Goal: Information Seeking & Learning: Learn about a topic

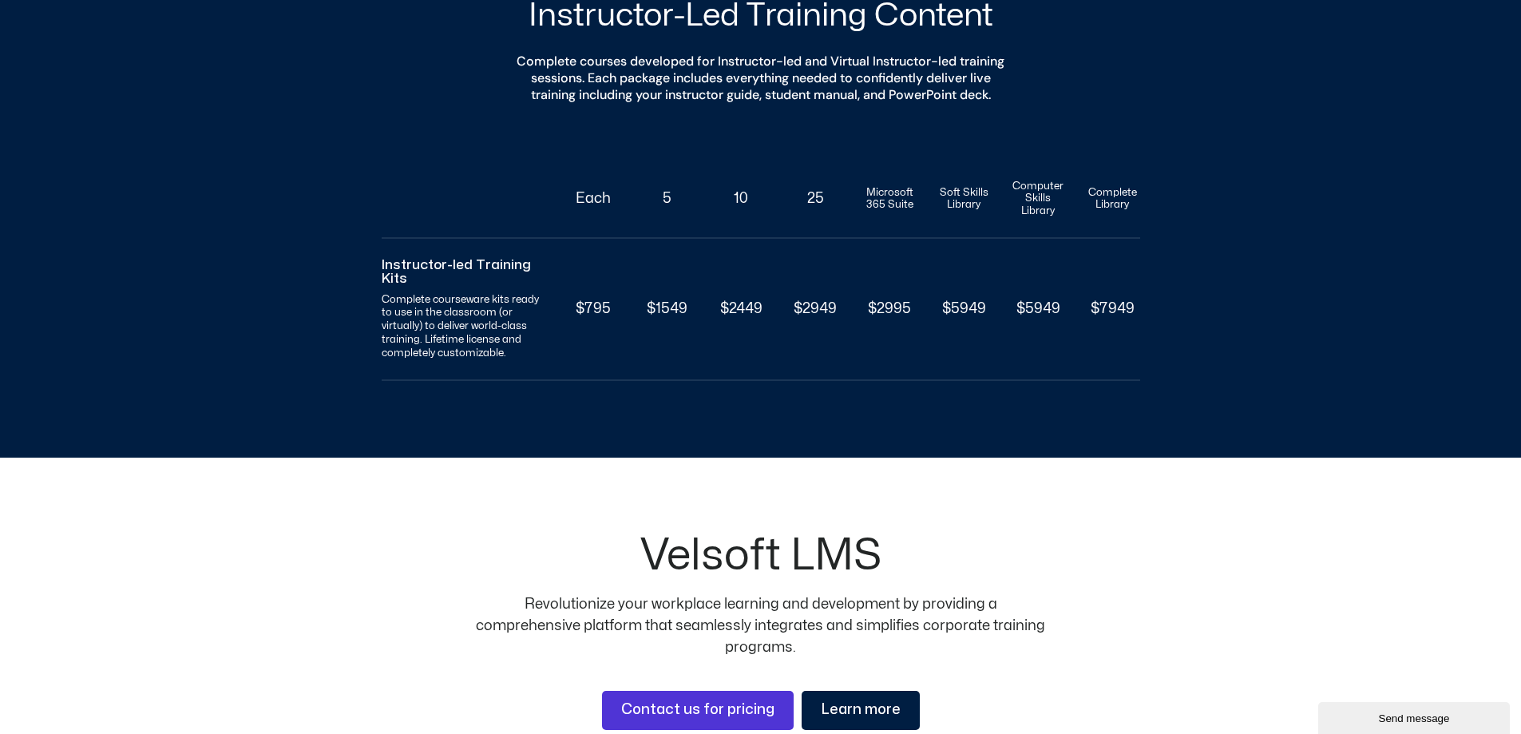
scroll to position [1222, 0]
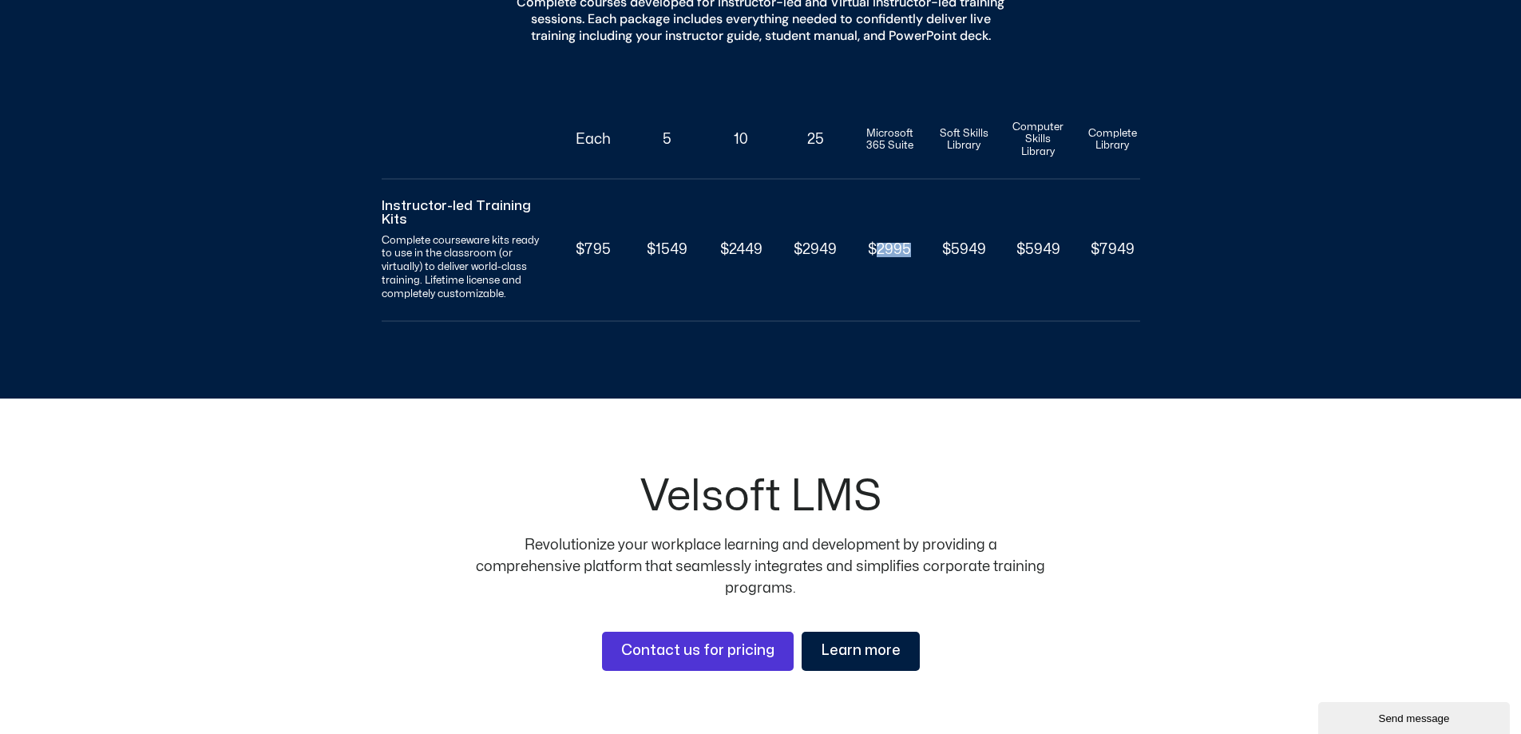
drag, startPoint x: 877, startPoint y: 268, endPoint x: 920, endPoint y: 263, distance: 42.6
click at [920, 263] on div "Instructor-led Training Kits Complete courseware kits ready to use in the class…" at bounding box center [761, 251] width 759 height 143
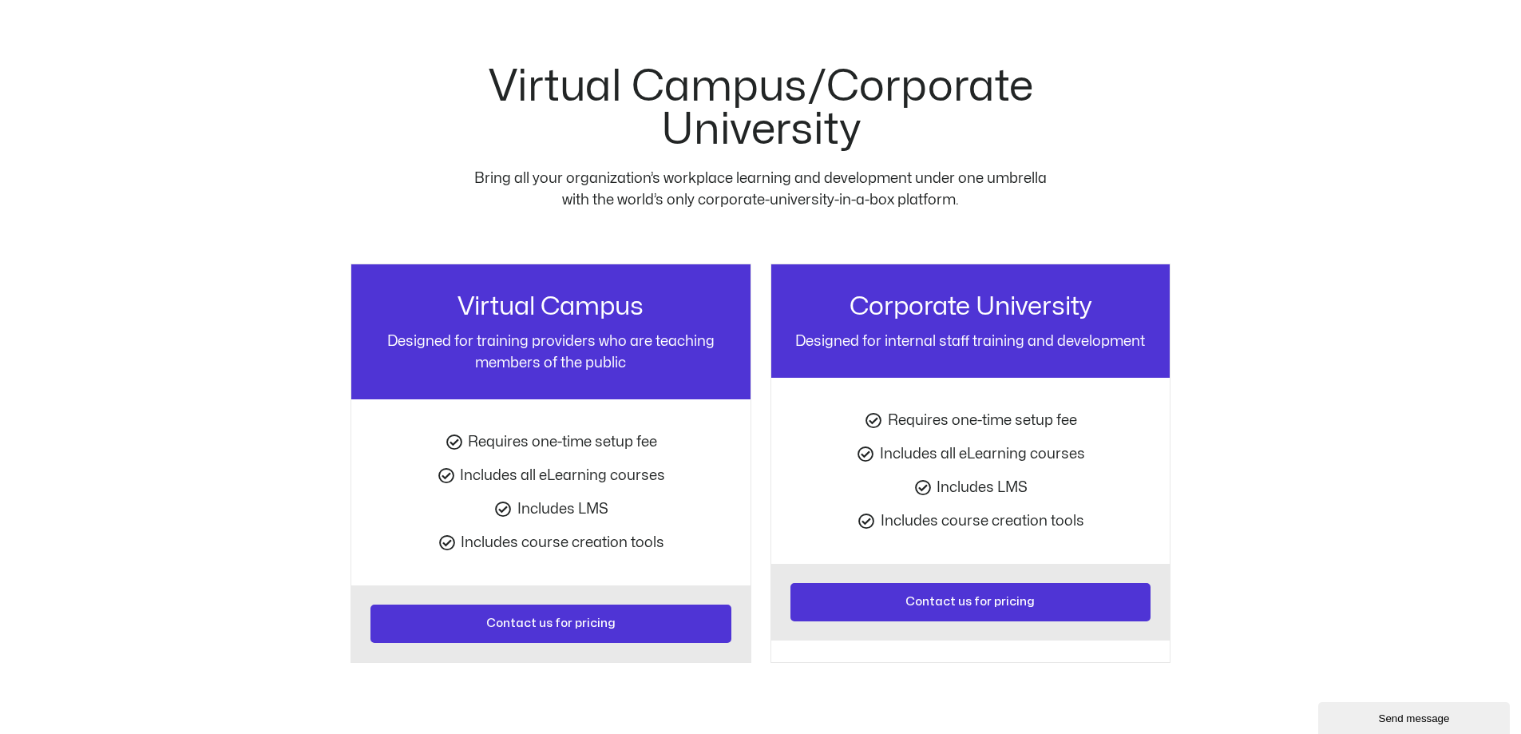
scroll to position [2021, 0]
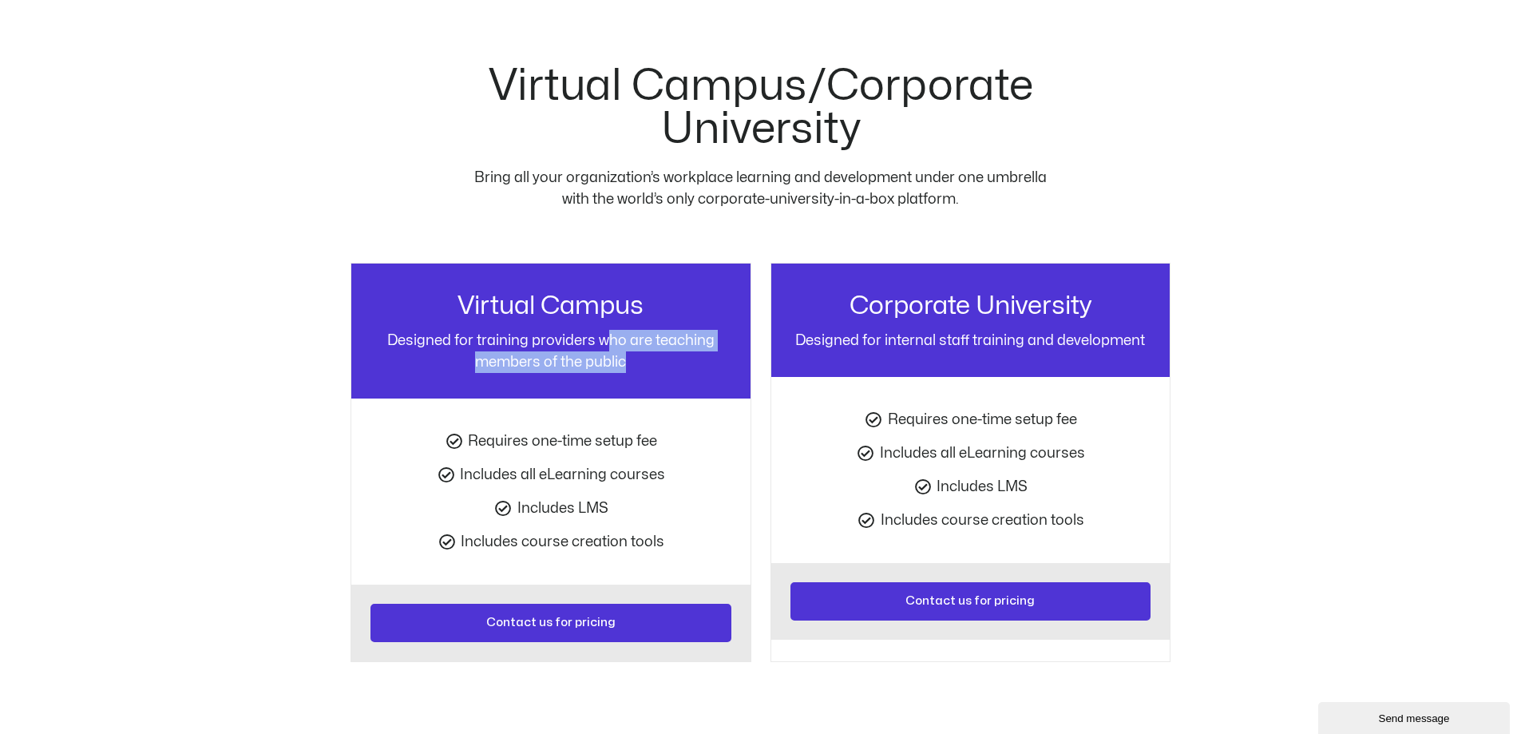
drag, startPoint x: 606, startPoint y: 333, endPoint x: 635, endPoint y: 369, distance: 46.0
click at [635, 369] on div "Virtual Campus Designed for training providers who are teaching members of the …" at bounding box center [550, 331] width 361 height 136
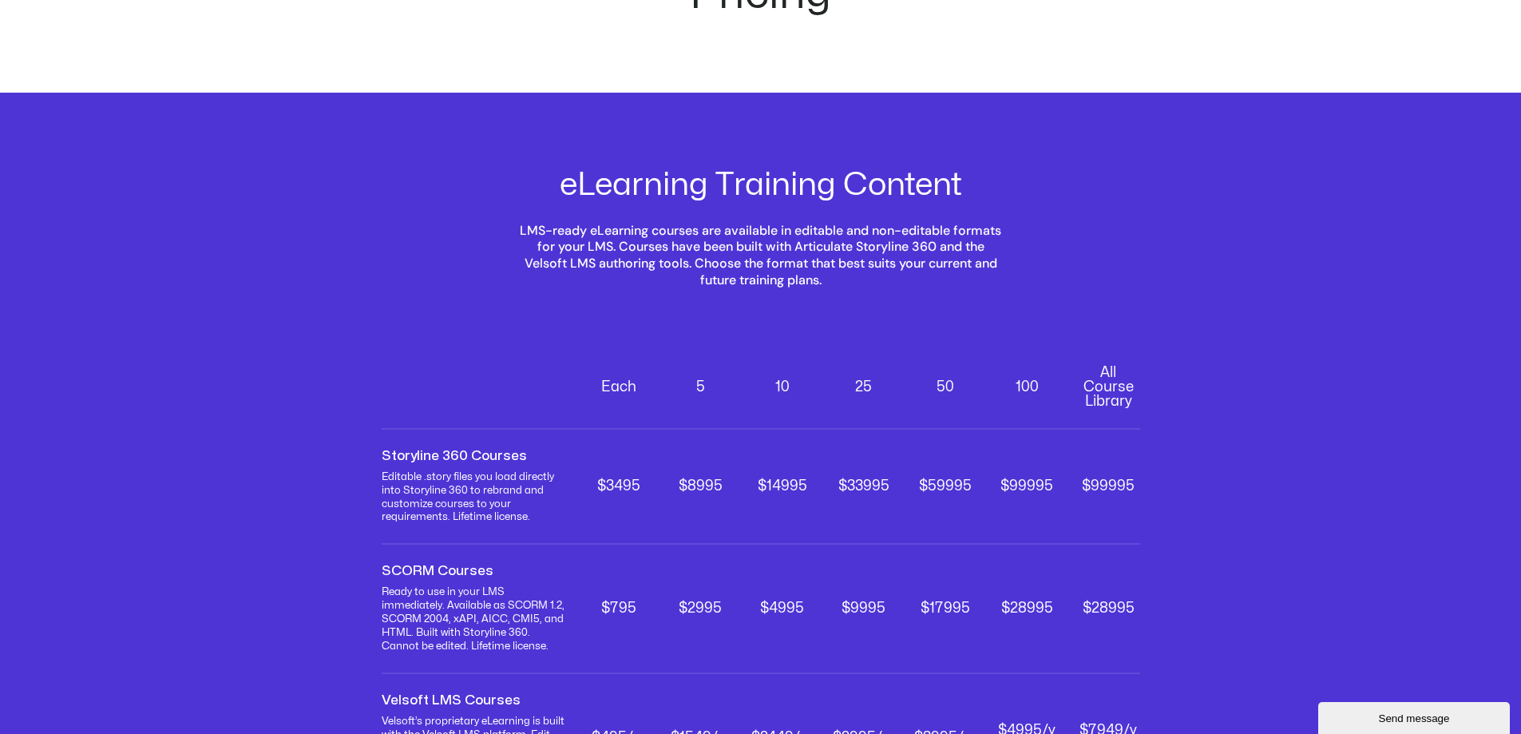
scroll to position [0, 0]
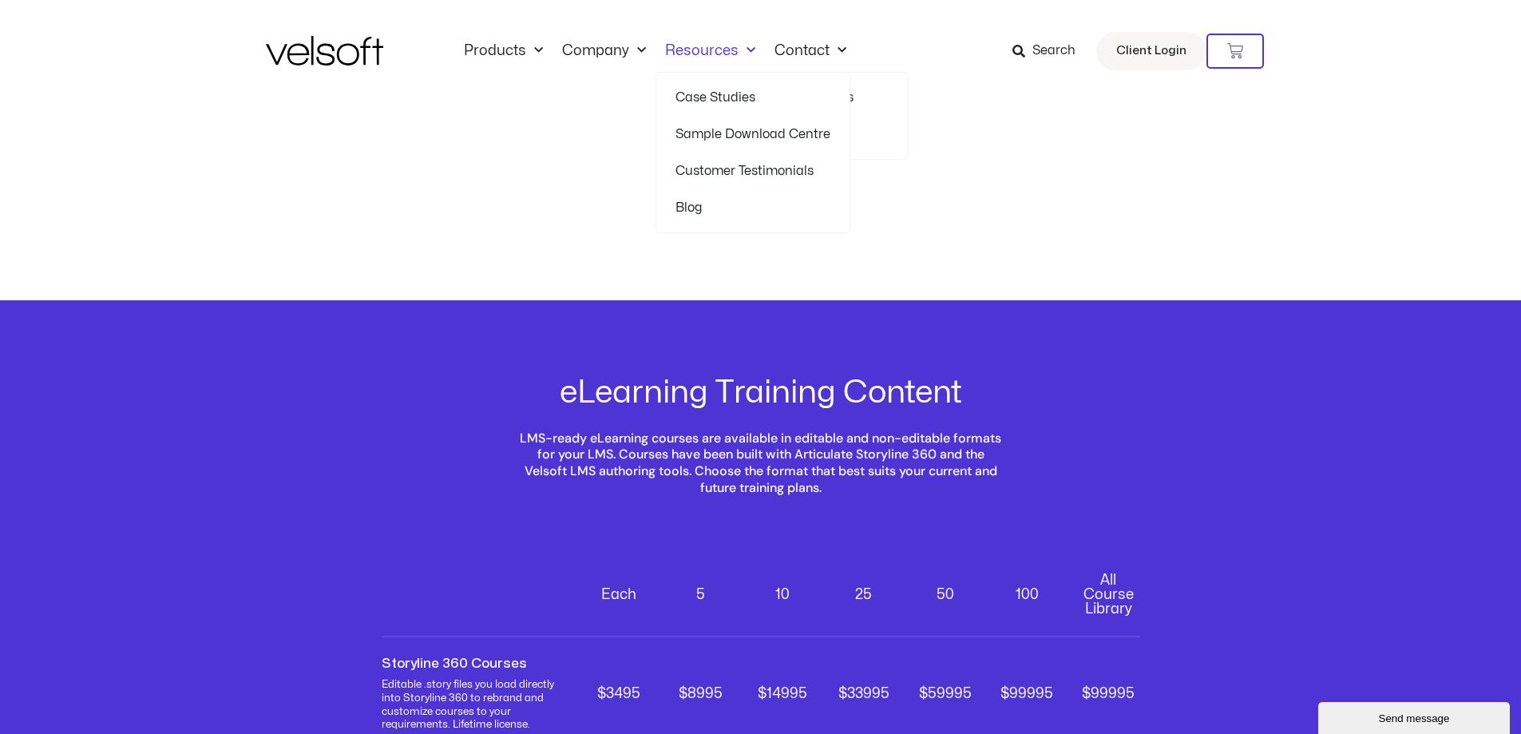
click at [727, 50] on link "Resources" at bounding box center [710, 51] width 109 height 18
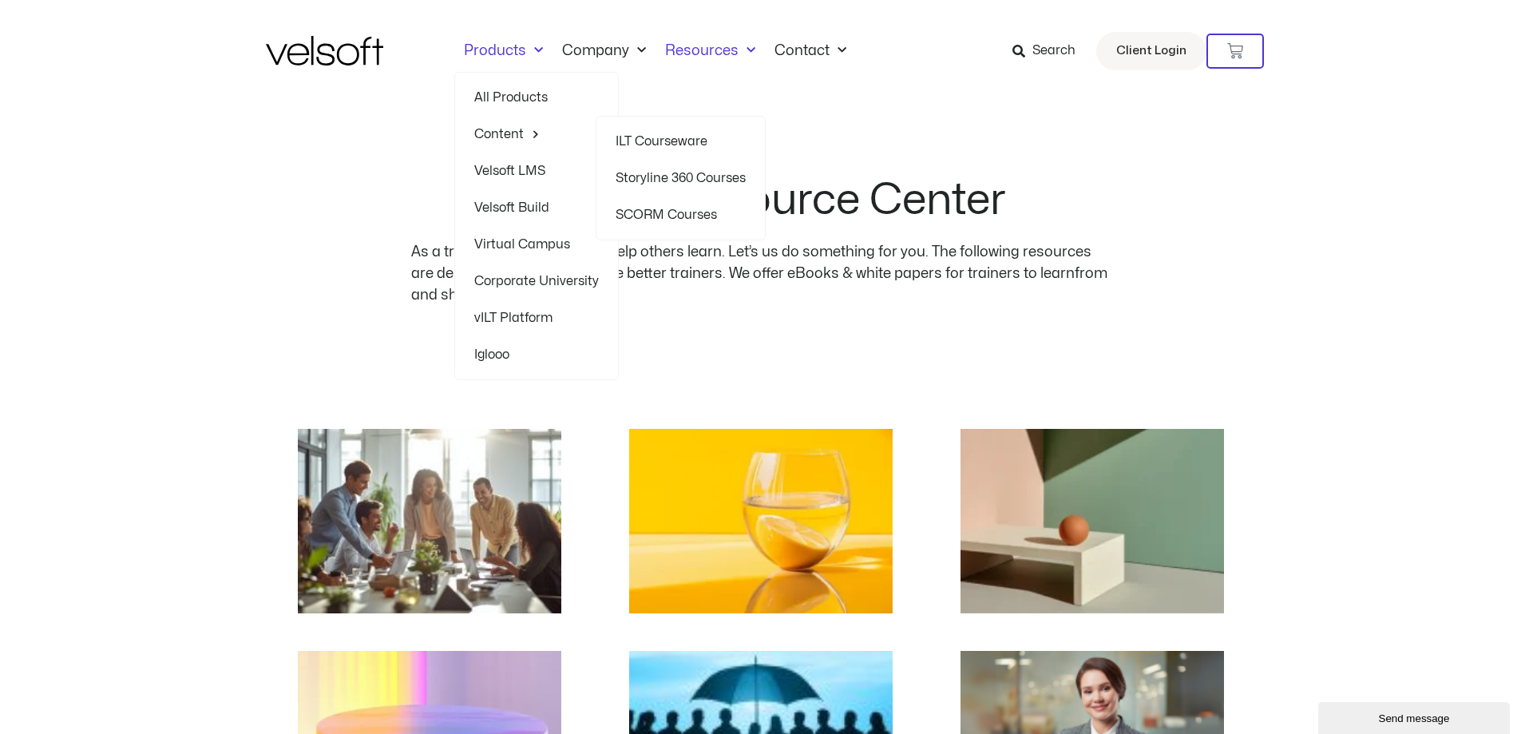
click at [493, 132] on link "Content" at bounding box center [536, 134] width 125 height 37
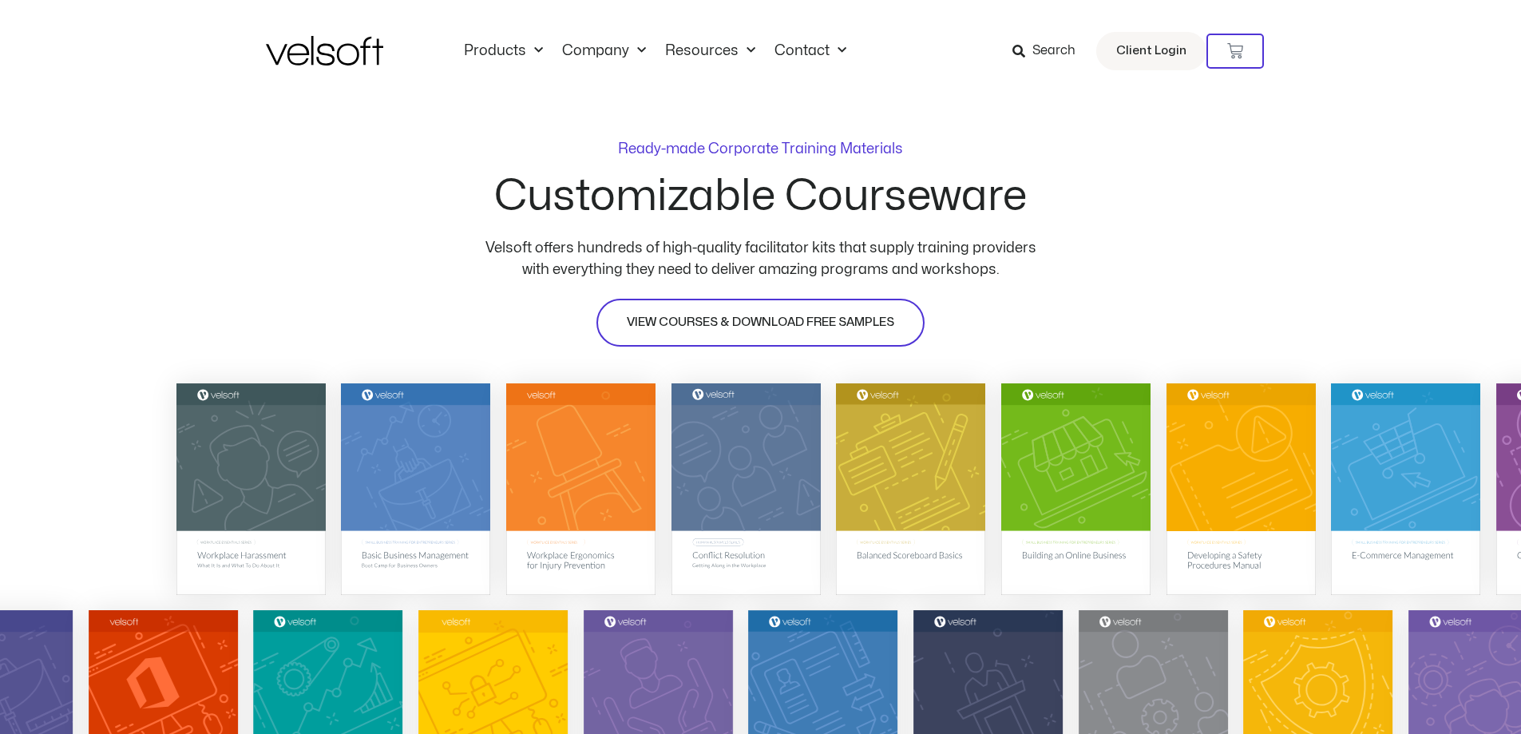
click at [756, 334] on link "VIEW COURSES & DOWNLOAD FREE SAMPLES" at bounding box center [760, 323] width 328 height 48
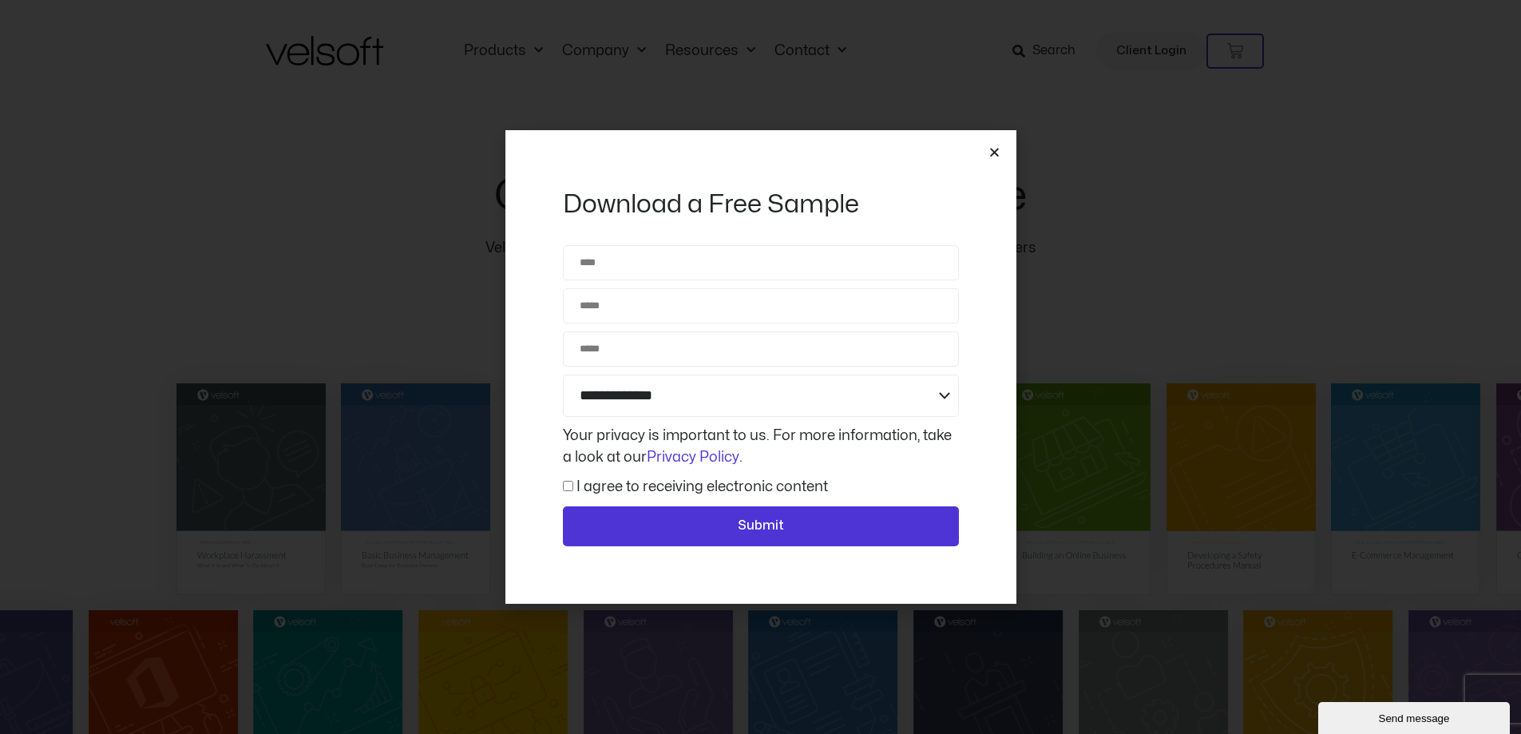
click at [992, 149] on icon "Close" at bounding box center [994, 152] width 12 height 12
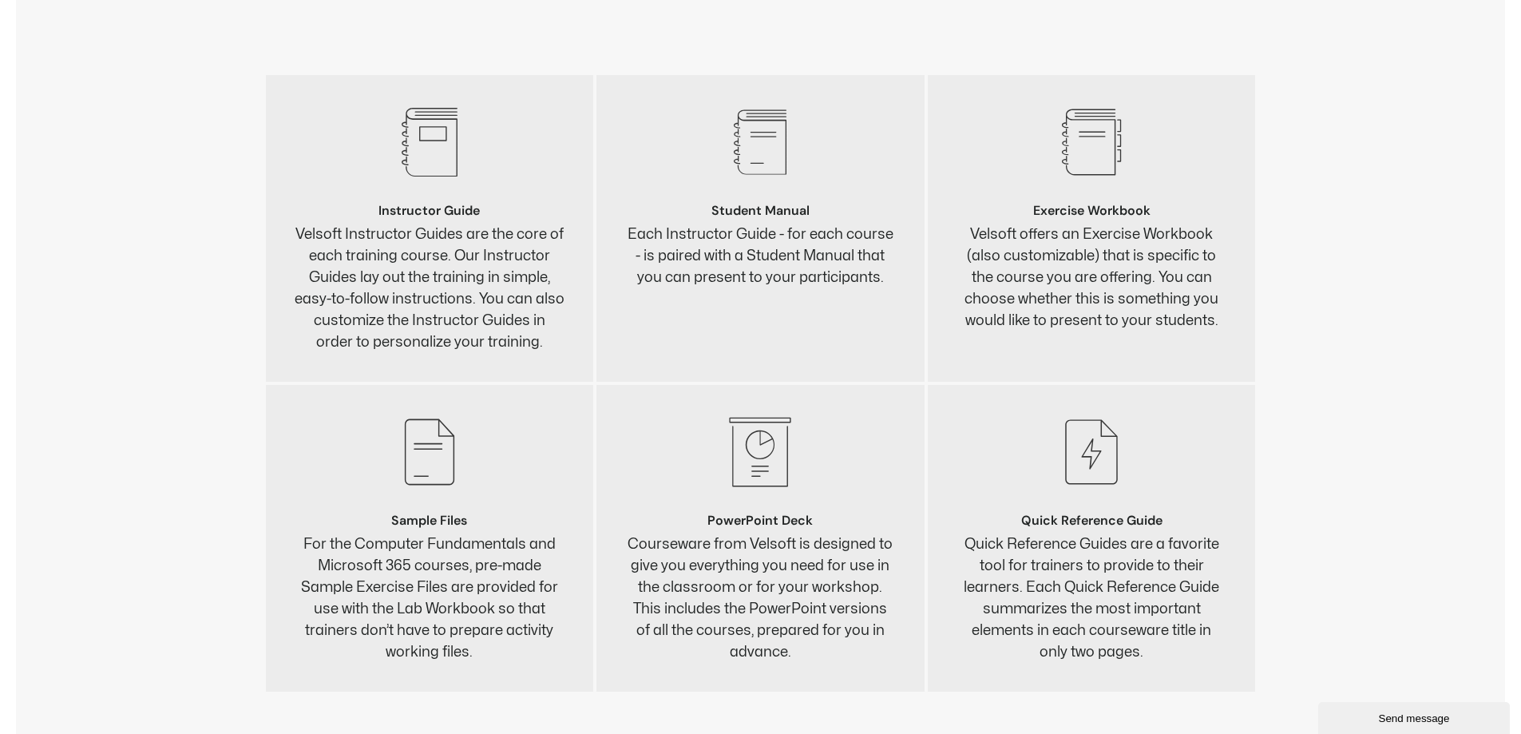
scroll to position [5723, 0]
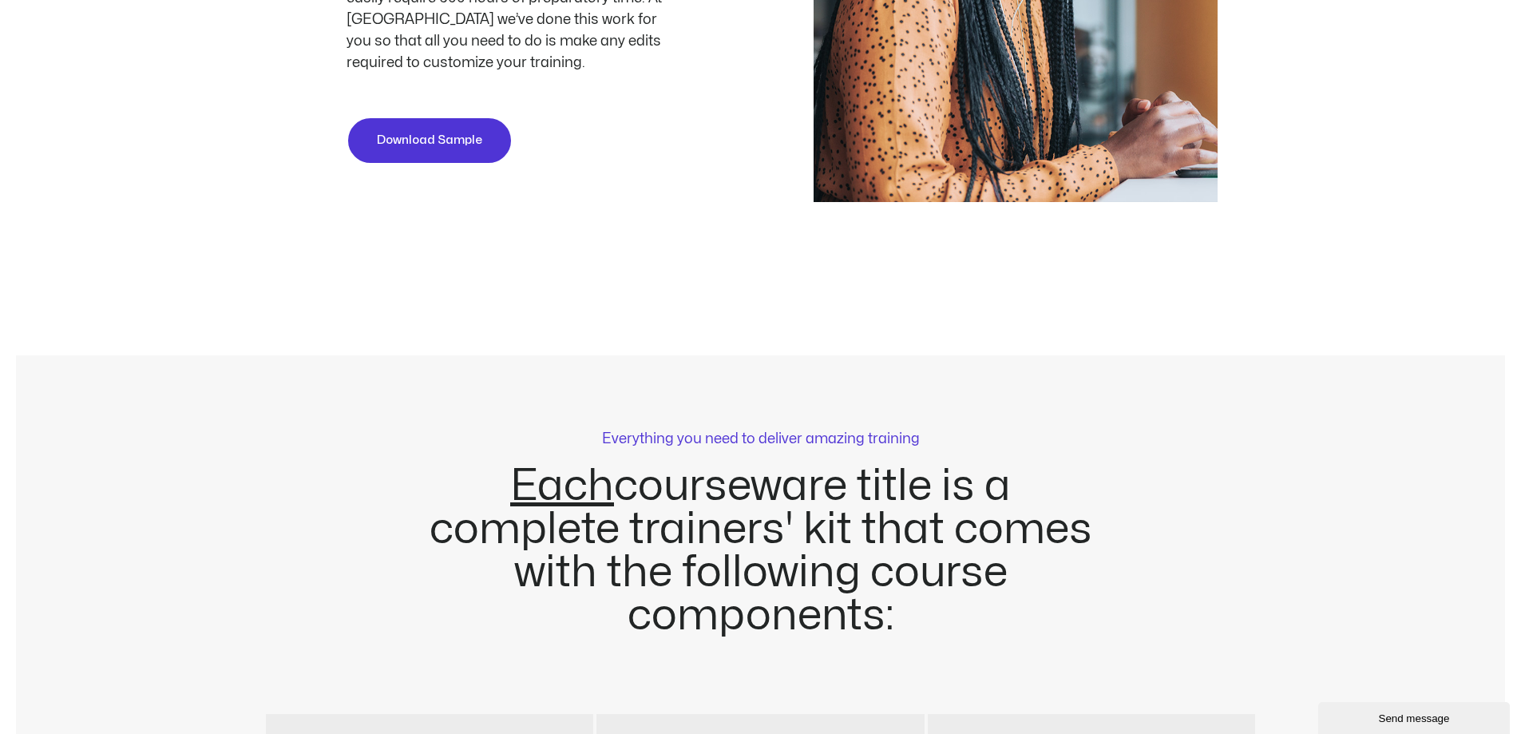
click at [1392, 724] on div "Send message" at bounding box center [1414, 718] width 168 height 12
